Goal: Find specific page/section: Find specific page/section

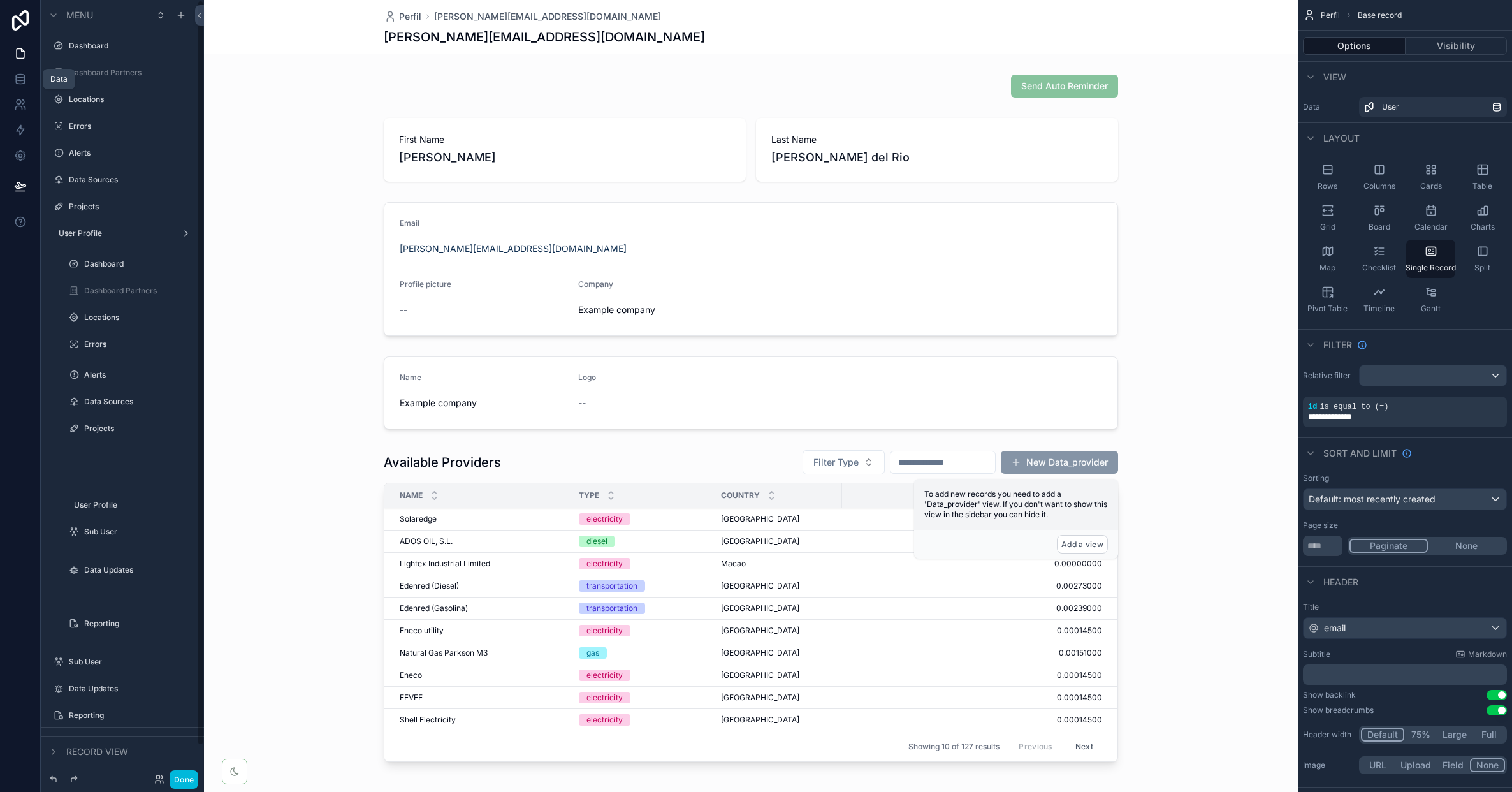
click at [26, 81] on icon at bounding box center [20, 78] width 12 height 12
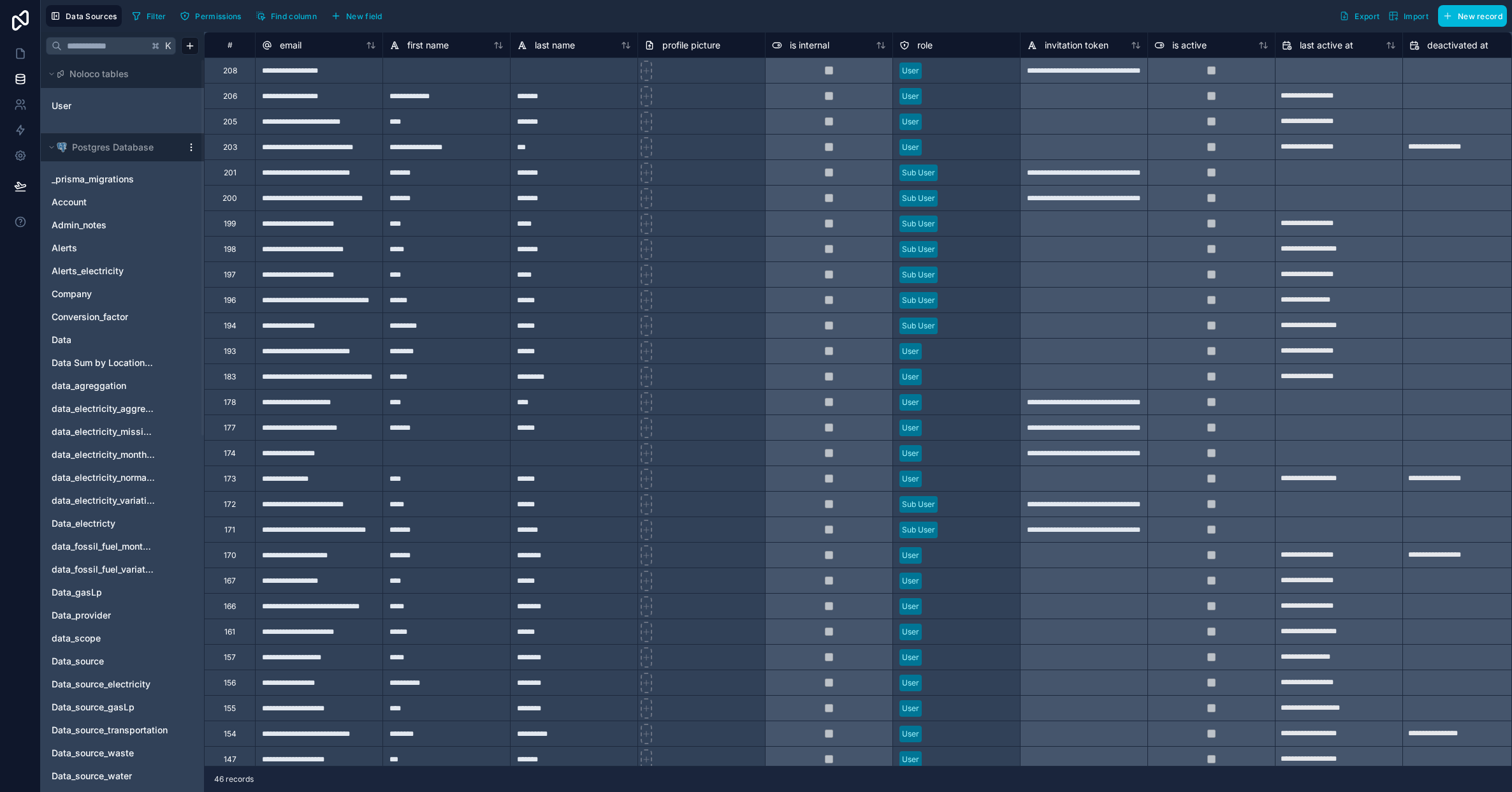
click at [84, 615] on span "Data_provider" at bounding box center [81, 614] width 60 height 12
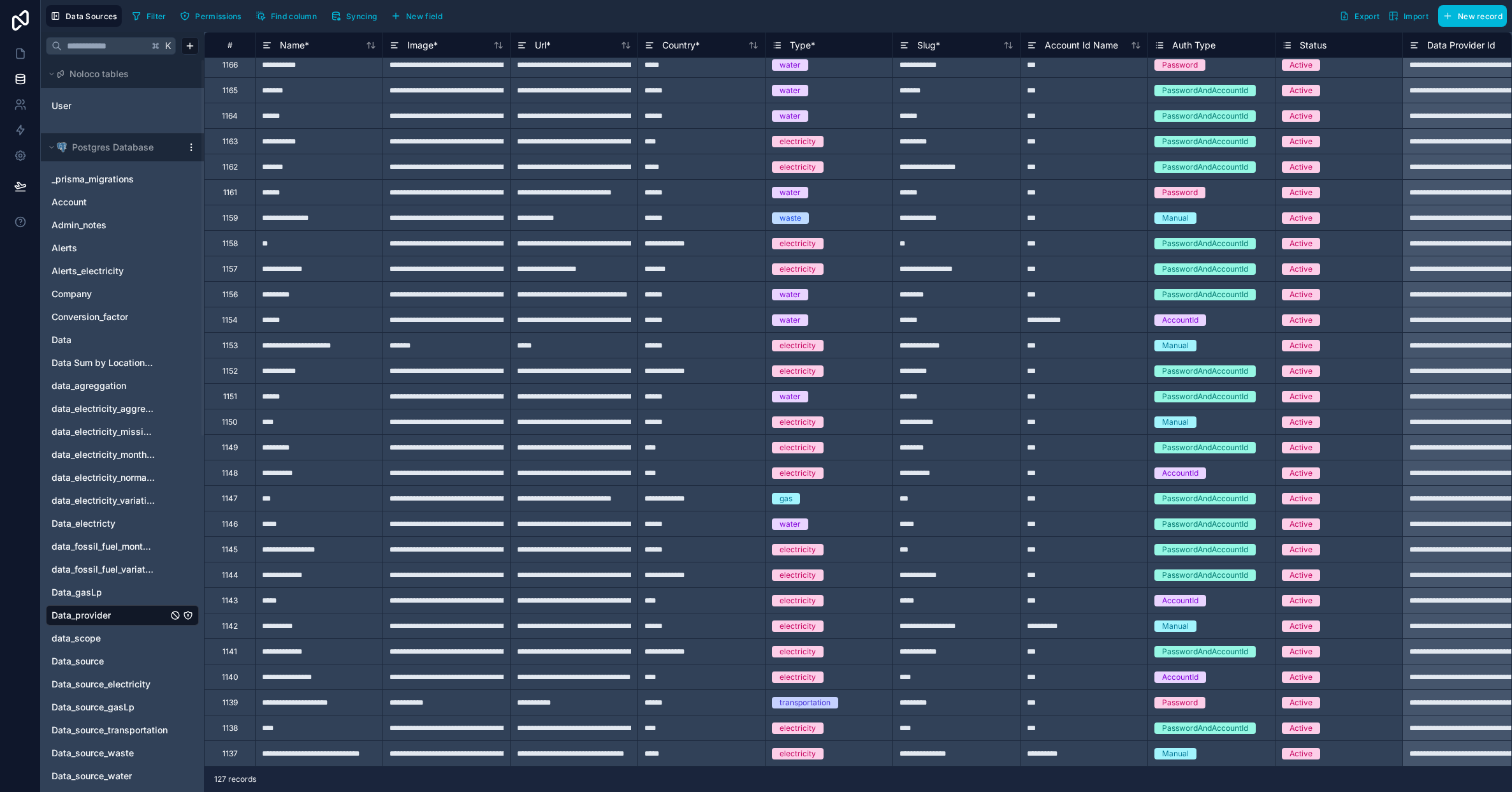
scroll to position [0, 1258]
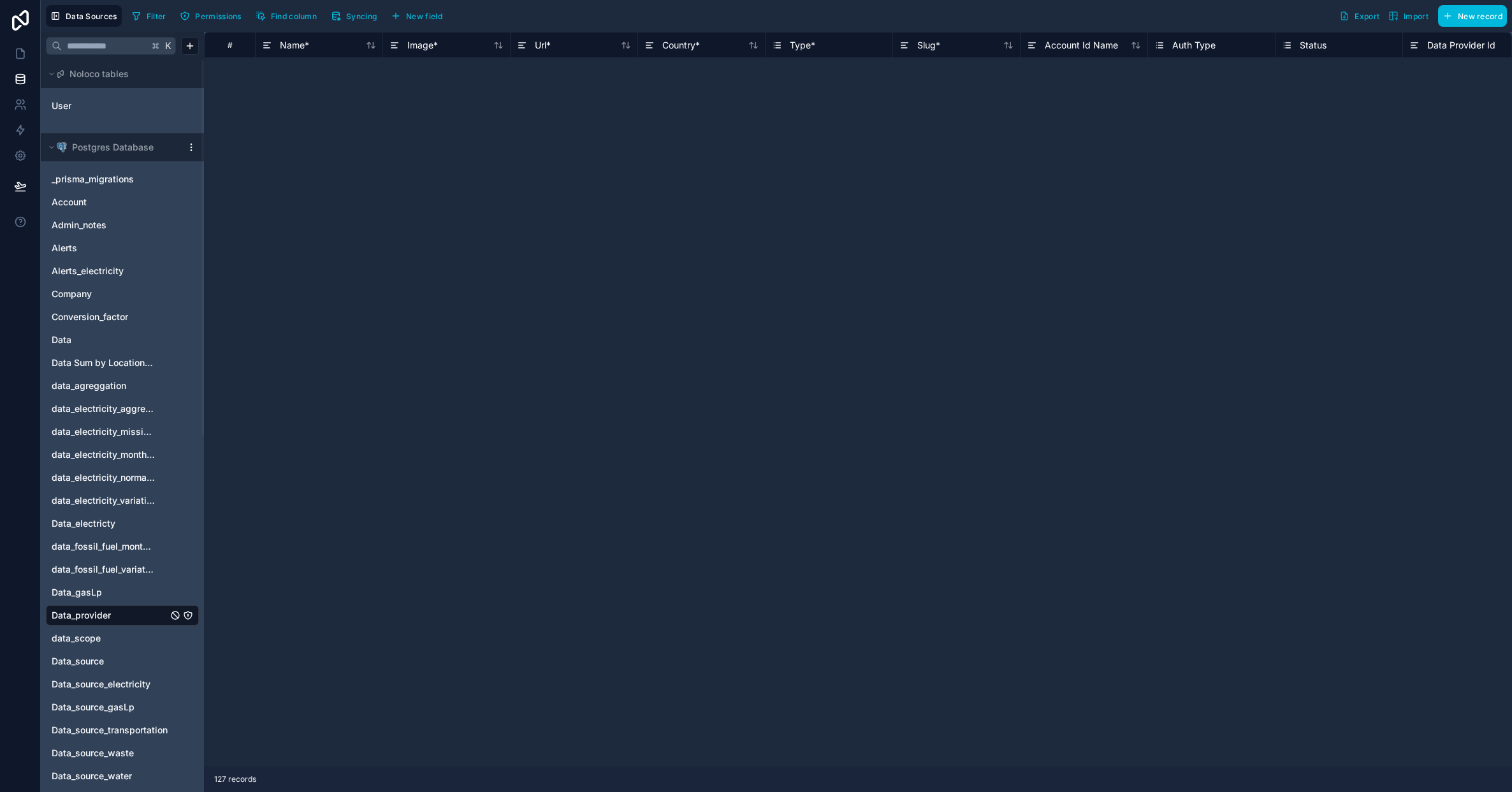
type input "**********"
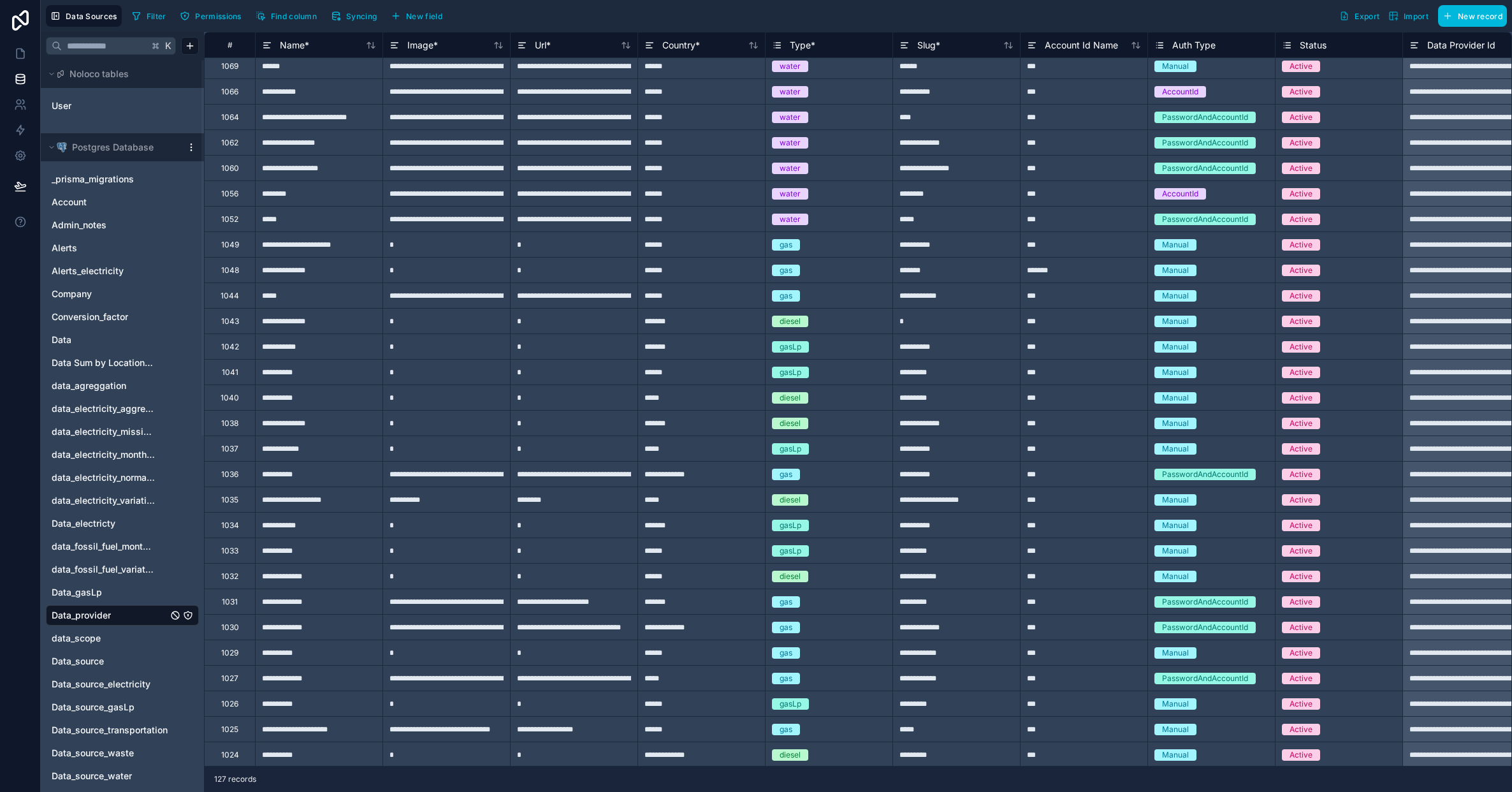
scroll to position [2347, 0]
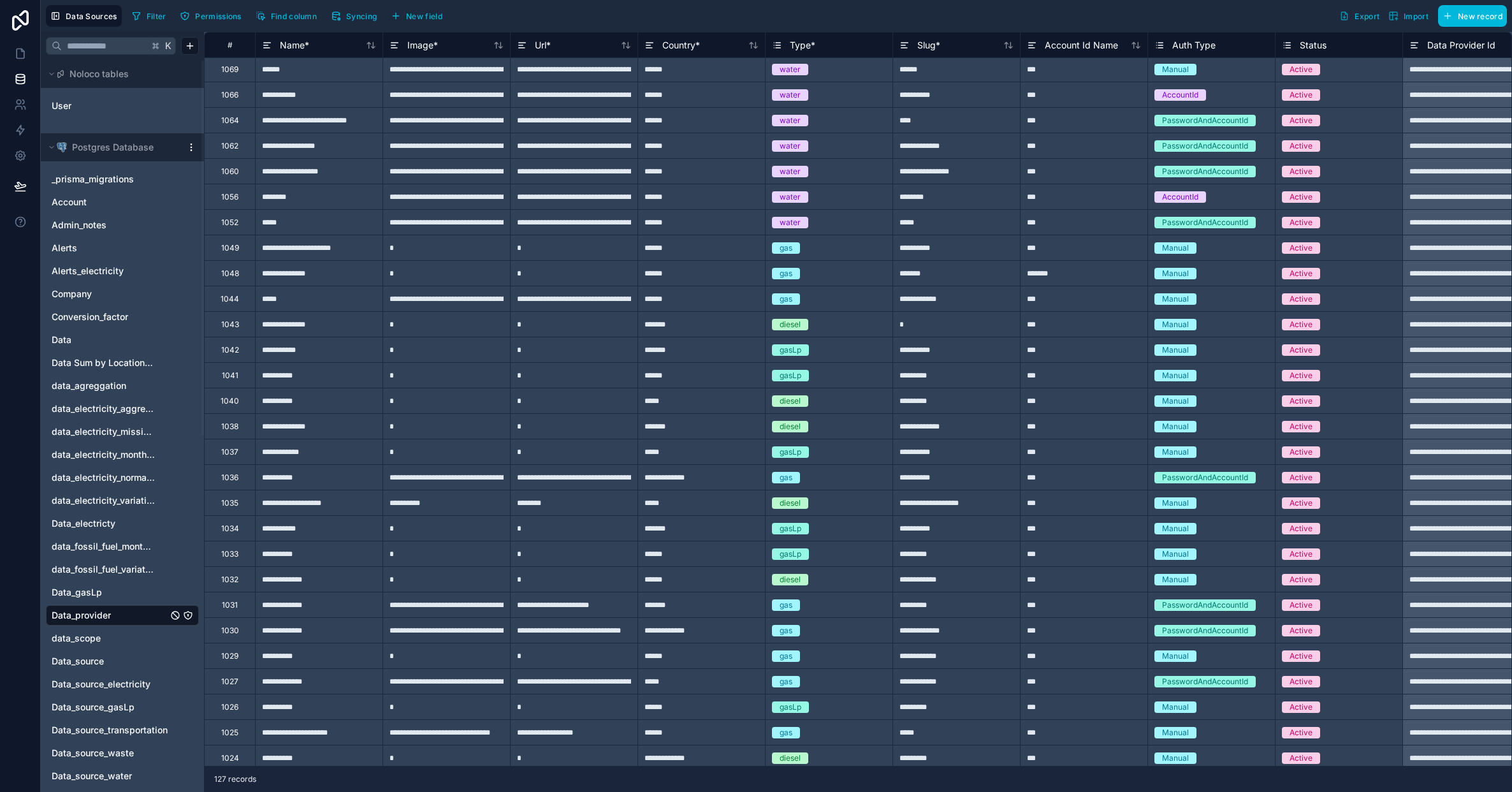
click at [232, 121] on div "1064" at bounding box center [230, 120] width 18 height 10
click at [1463, 129] on div "**********" at bounding box center [1466, 119] width 128 height 26
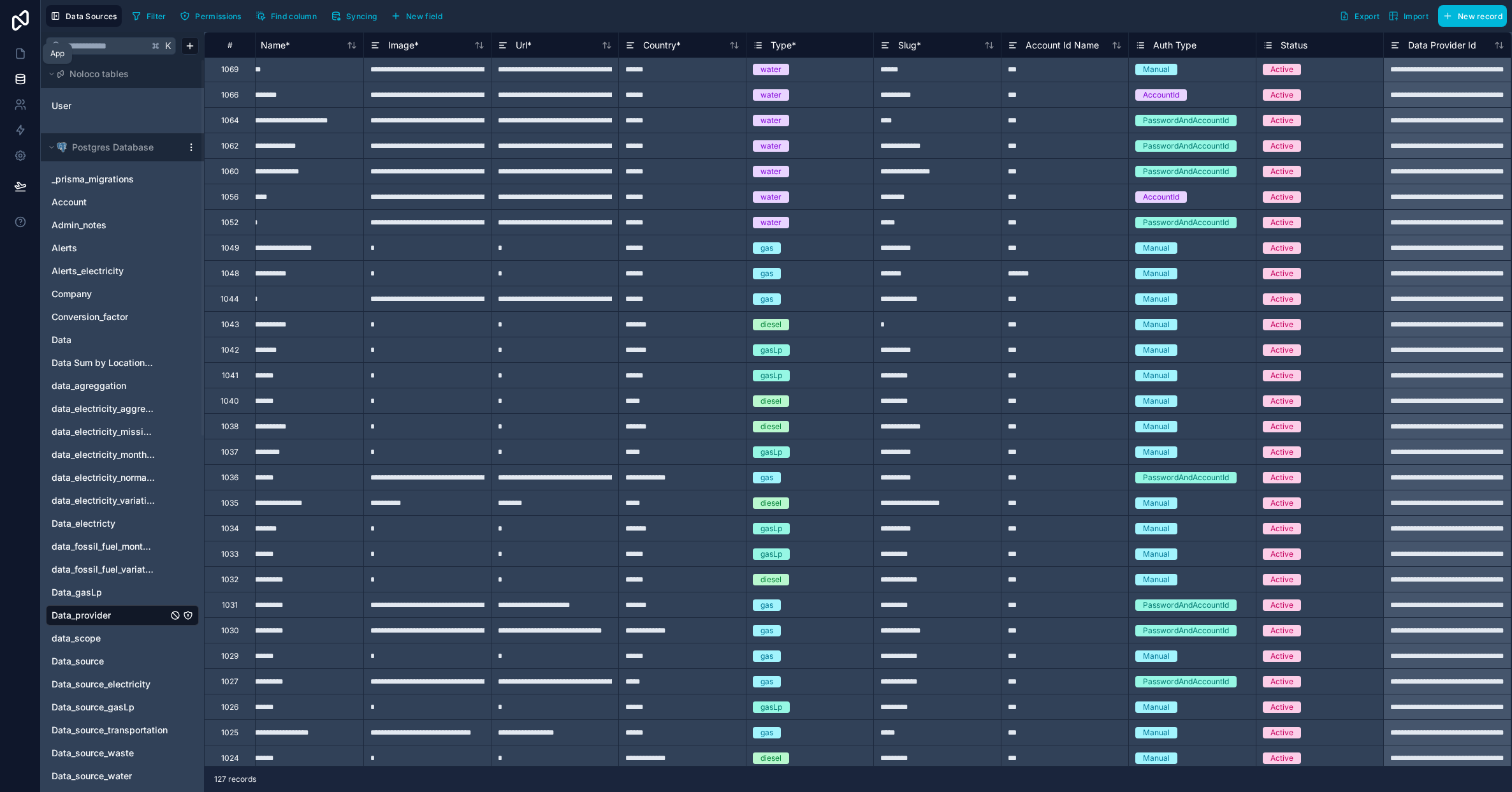
click at [21, 54] on icon at bounding box center [20, 53] width 12 height 12
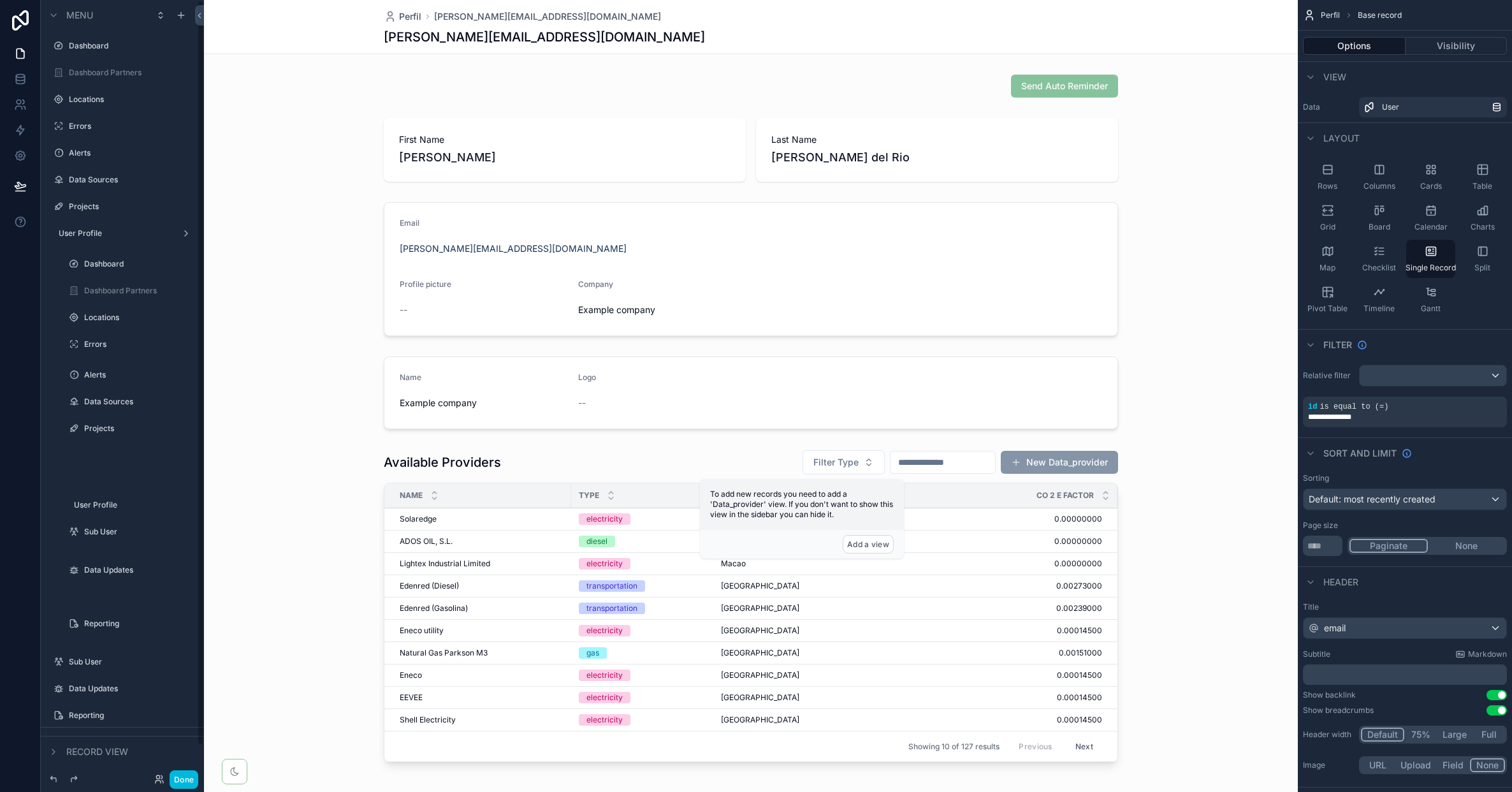
click at [185, 772] on button "Done" at bounding box center [183, 780] width 28 height 19
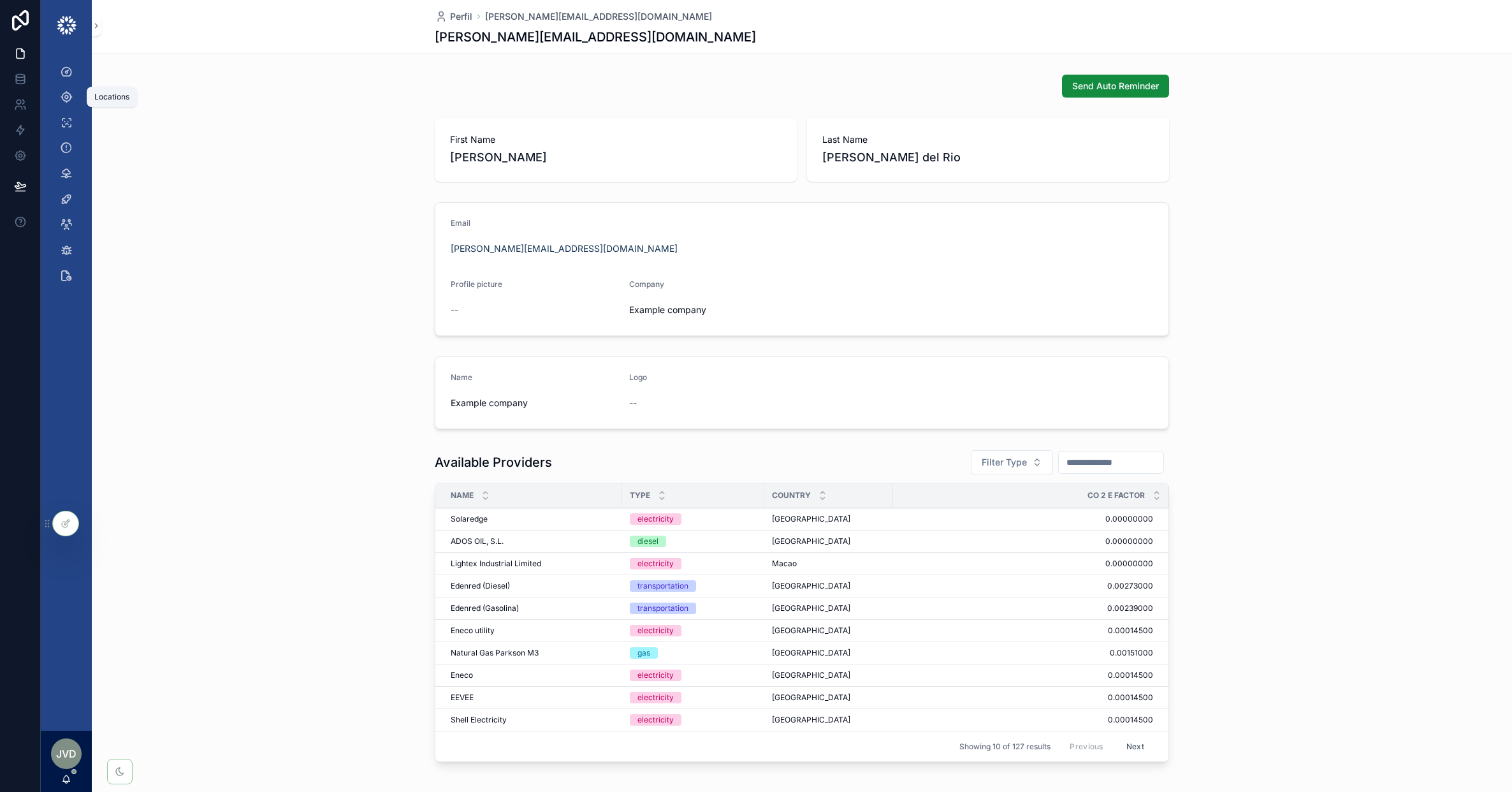
click at [67, 101] on icon "scrollable content" at bounding box center [65, 96] width 12 height 12
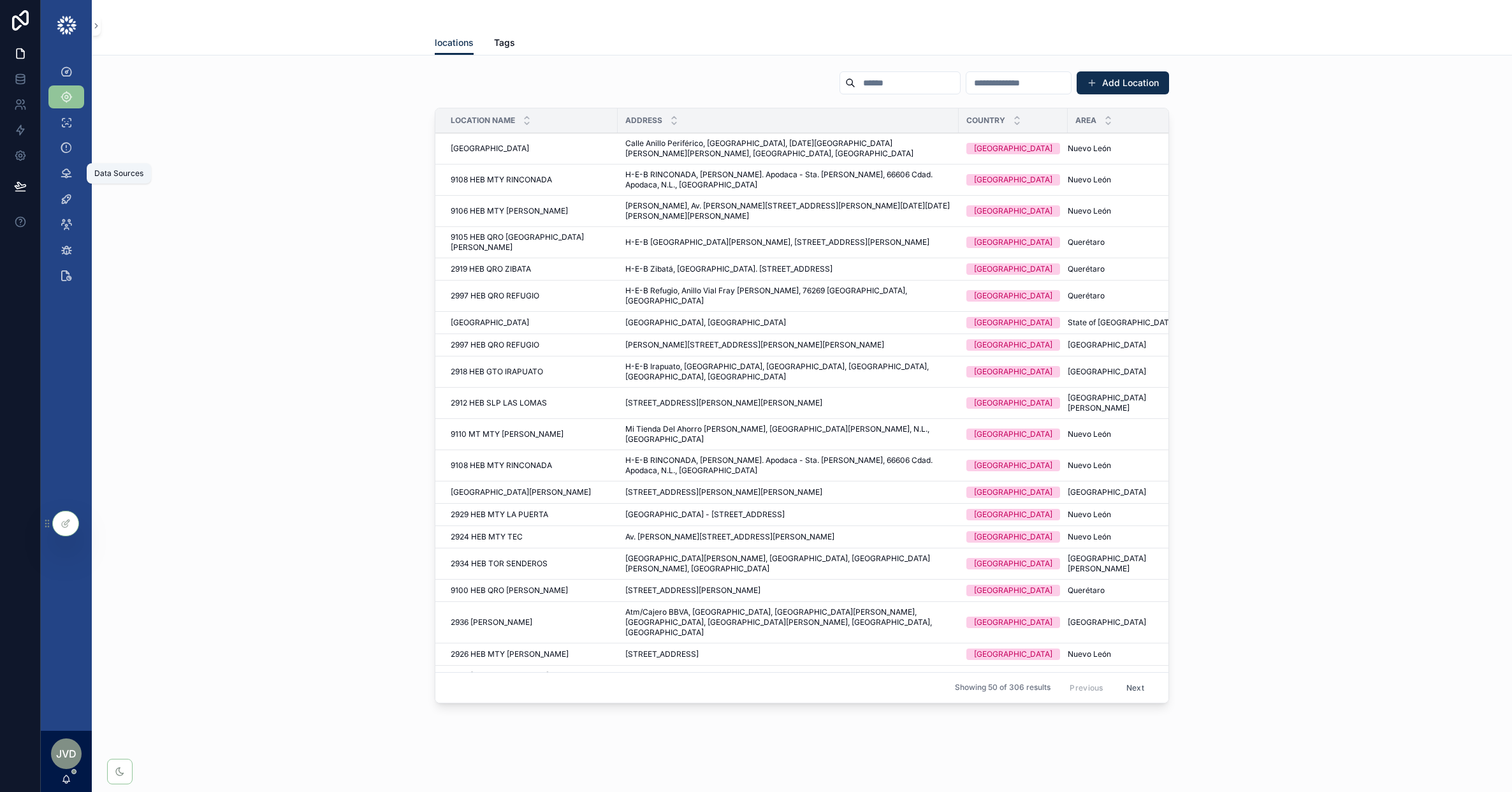
click at [65, 174] on icon "scrollable content" at bounding box center [65, 173] width 12 height 12
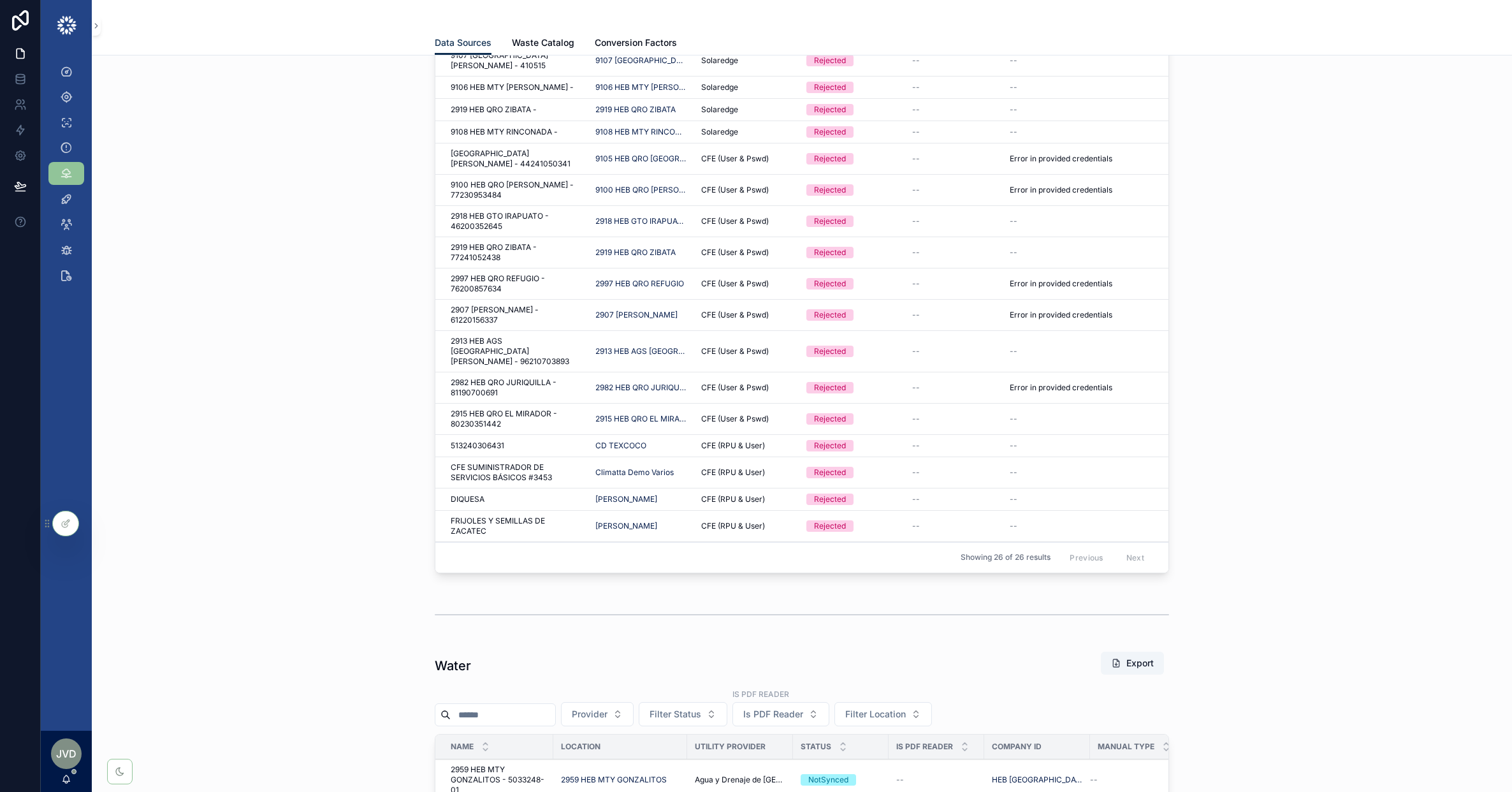
scroll to position [1108, 0]
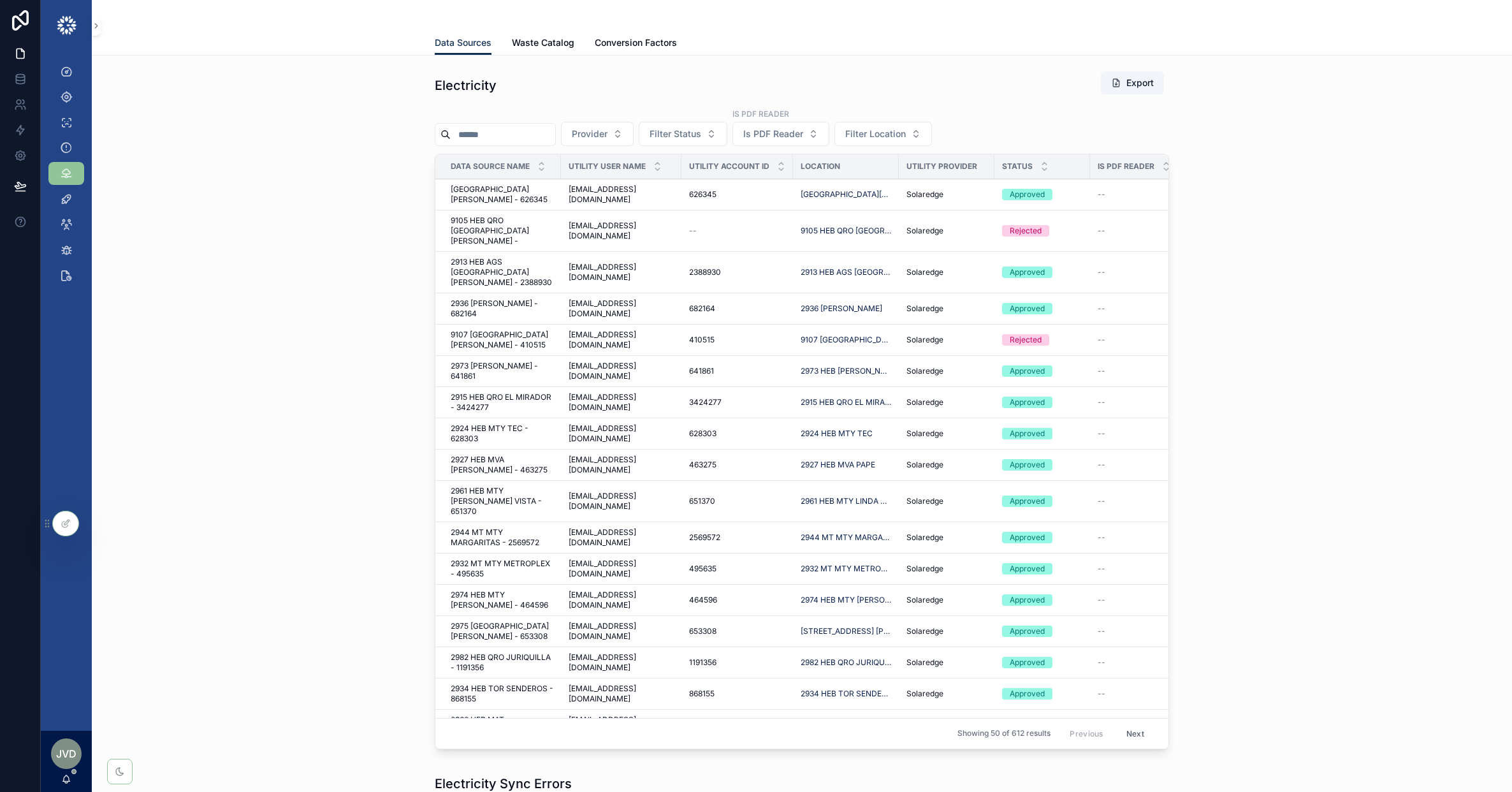
scroll to position [1108, 0]
